Goal: Information Seeking & Learning: Learn about a topic

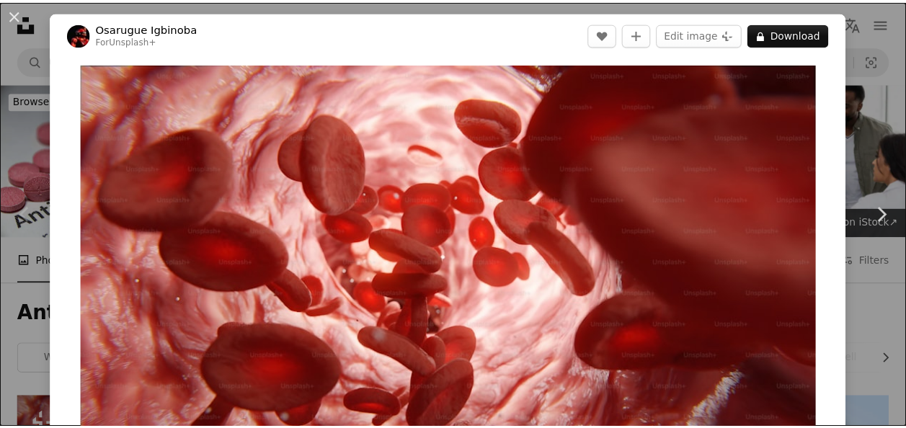
scroll to position [206, 0]
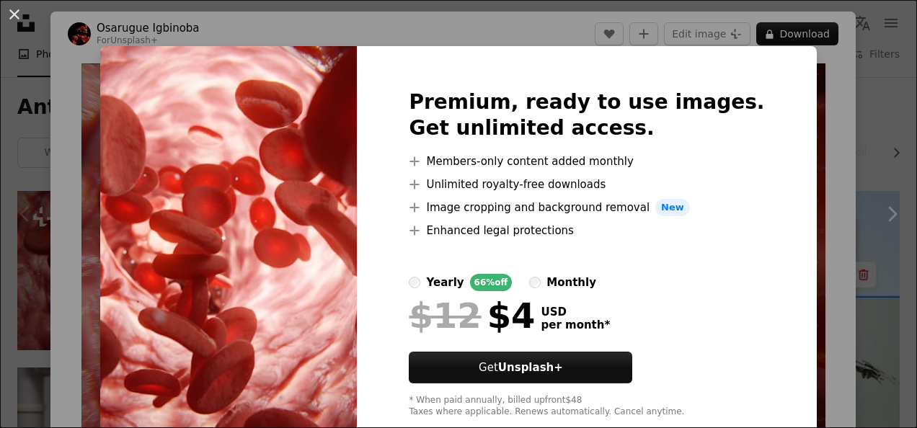
click at [829, 76] on div "An X shape Premium, ready to use images. Get unlimited access. A plus sign Memb…" at bounding box center [458, 214] width 917 height 428
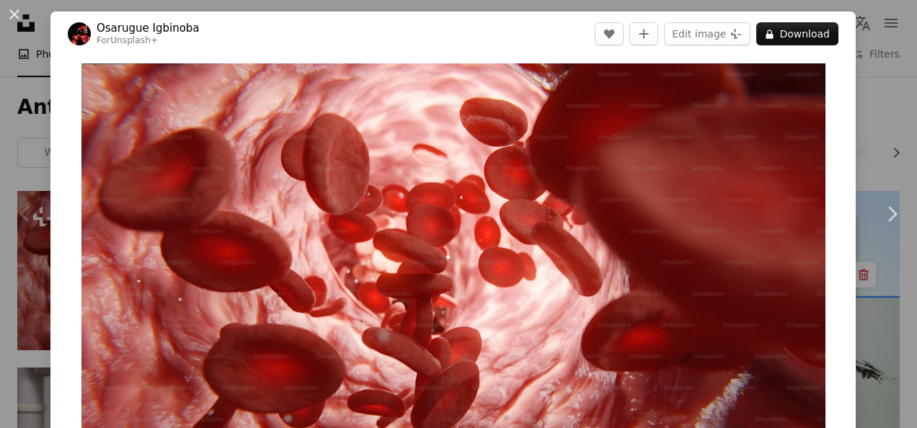
click at [854, 78] on div "An X shape Chevron left Chevron right [PERSON_NAME] For Unsplash+ A heart A plu…" at bounding box center [458, 214] width 917 height 428
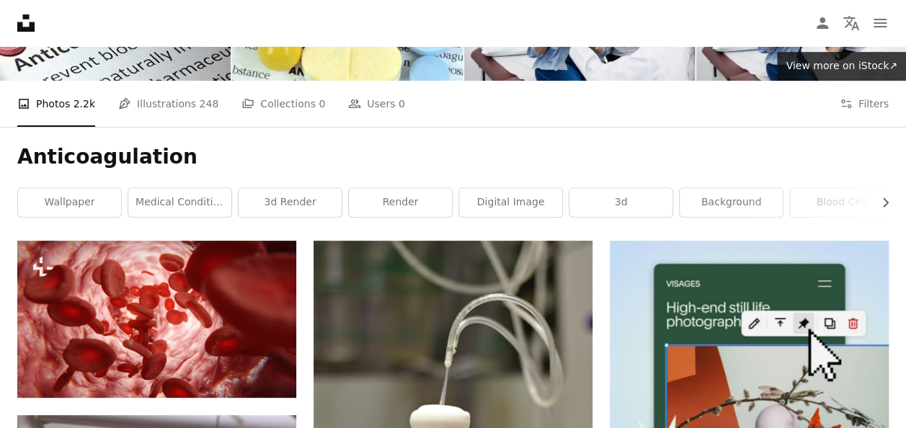
scroll to position [158, 0]
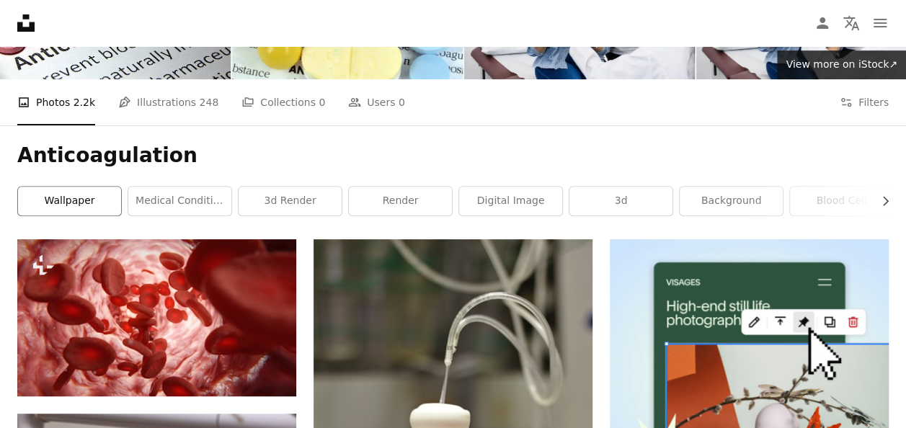
click at [51, 206] on link "wallpaper" at bounding box center [69, 201] width 103 height 29
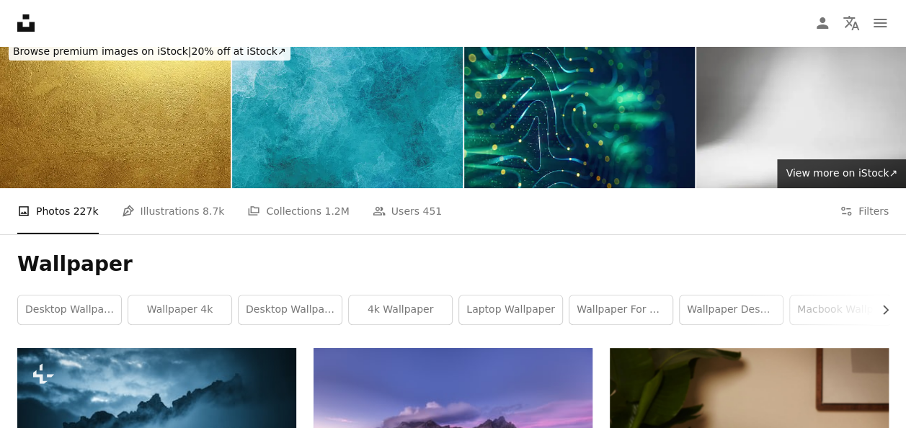
scroll to position [5, 0]
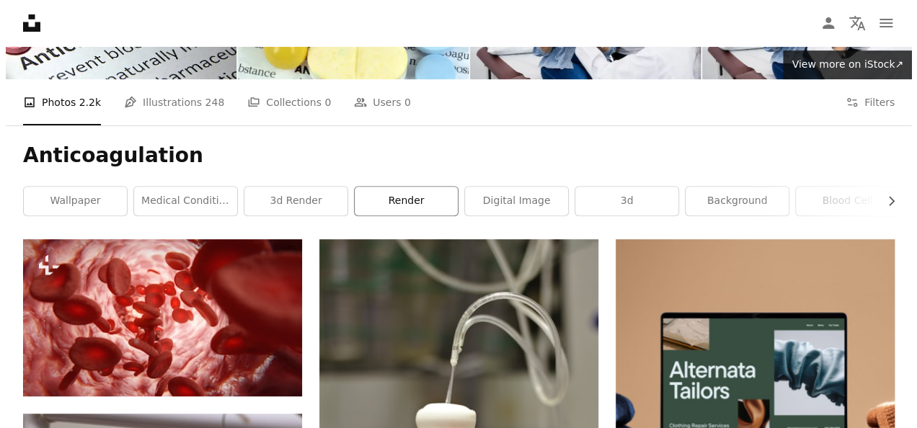
scroll to position [370, 0]
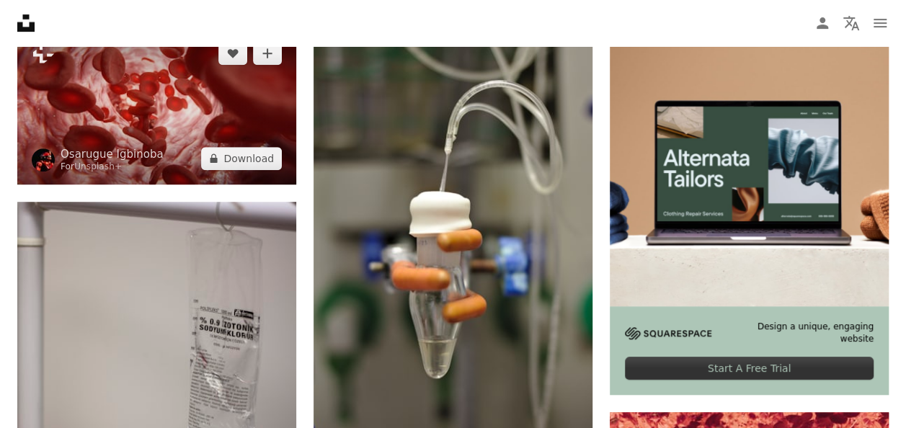
click at [252, 143] on img at bounding box center [156, 105] width 279 height 157
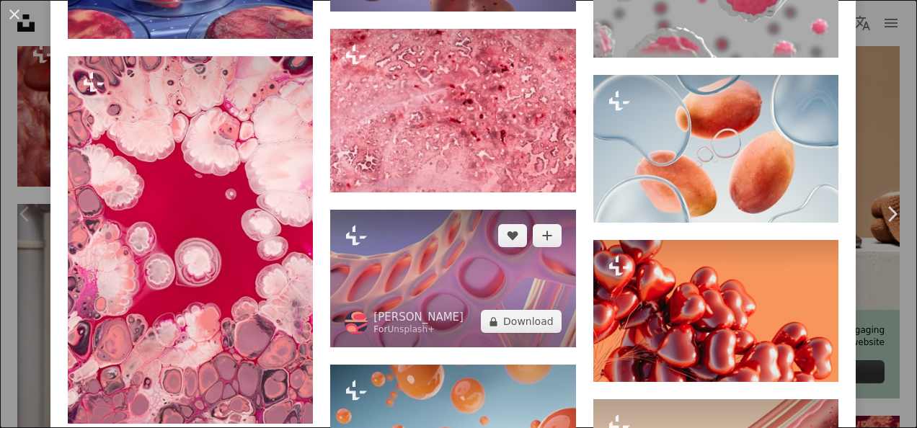
scroll to position [1922, 0]
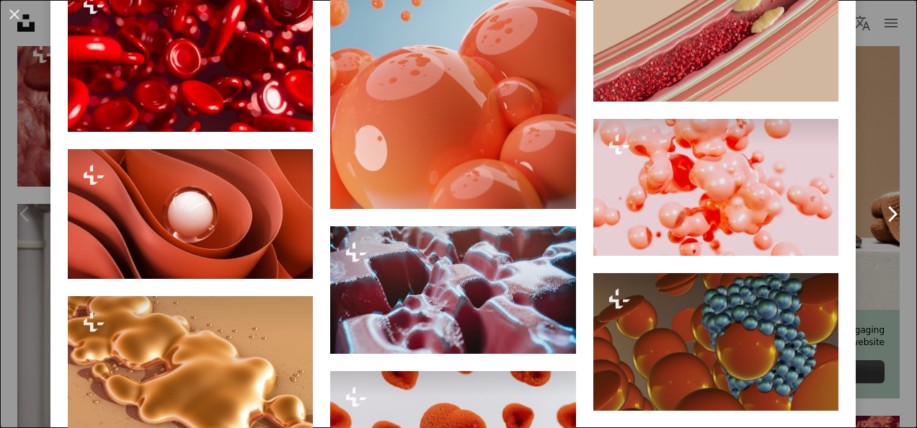
click at [867, 159] on link "Chevron right" at bounding box center [892, 214] width 50 height 138
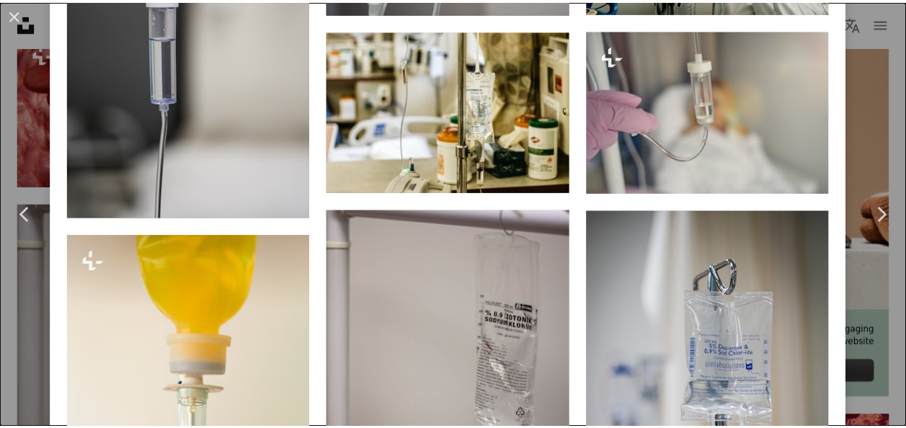
scroll to position [1144, 0]
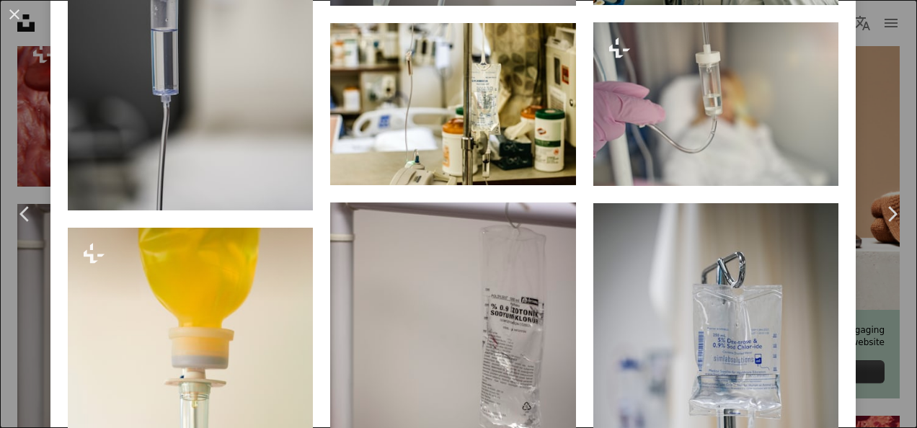
click at [844, 157] on div "An X shape Chevron left Chevron right Chromatograph chromatograph A heart A plu…" at bounding box center [458, 214] width 917 height 428
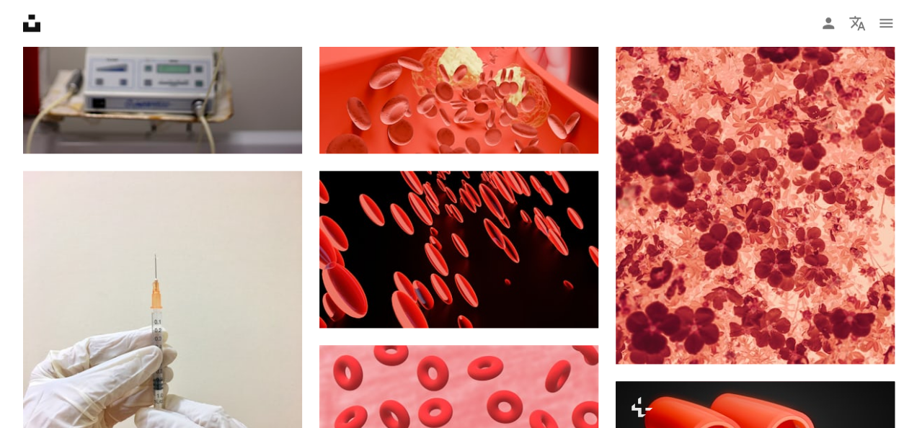
scroll to position [841, 0]
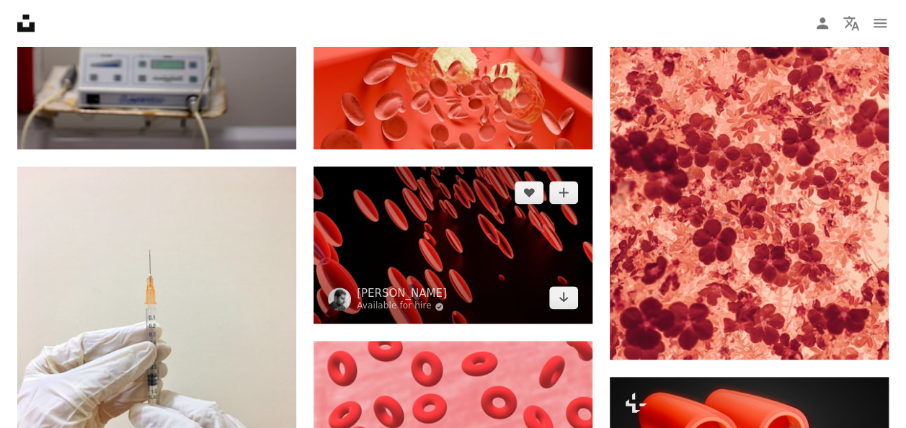
click at [474, 274] on img at bounding box center [453, 245] width 279 height 157
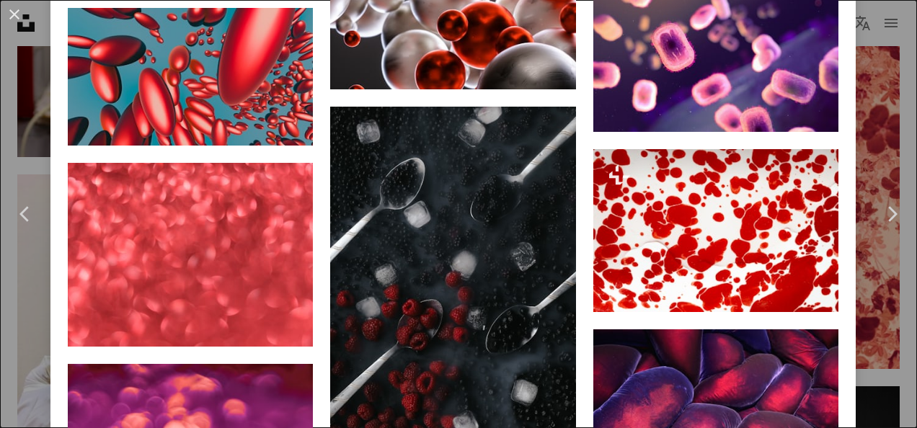
scroll to position [1907, 0]
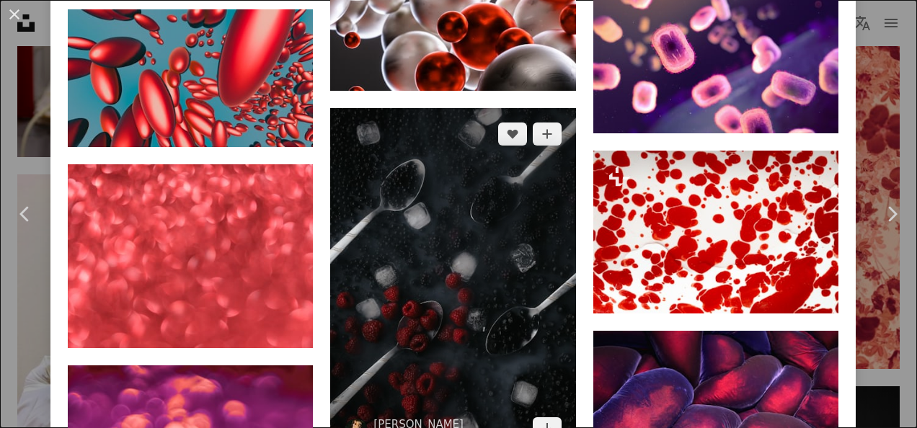
click at [498, 229] on img at bounding box center [452, 282] width 245 height 348
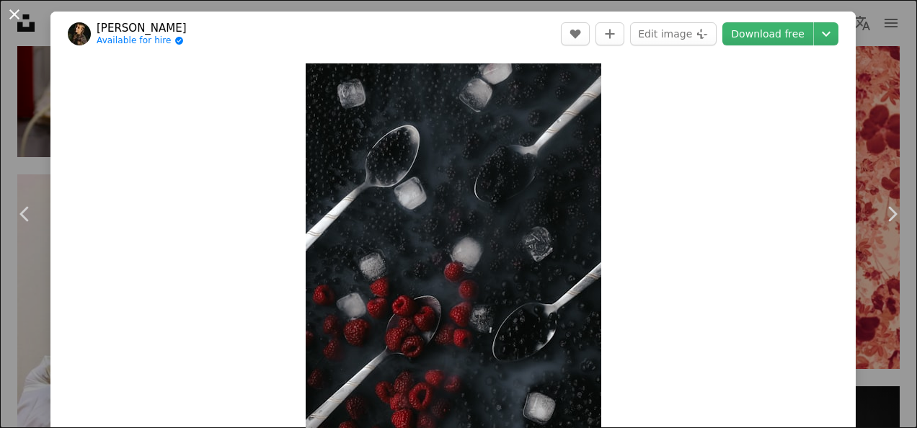
click at [12, 13] on button "An X shape" at bounding box center [14, 14] width 17 height 17
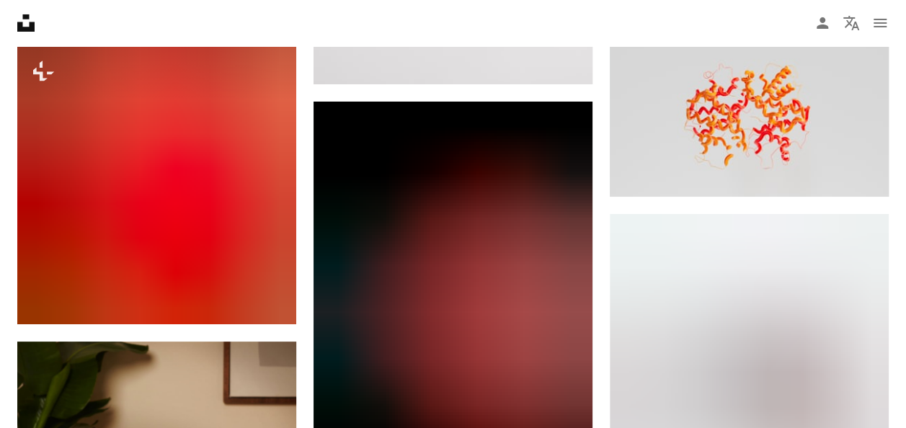
scroll to position [2589, 0]
